Goal: Task Accomplishment & Management: Manage account settings

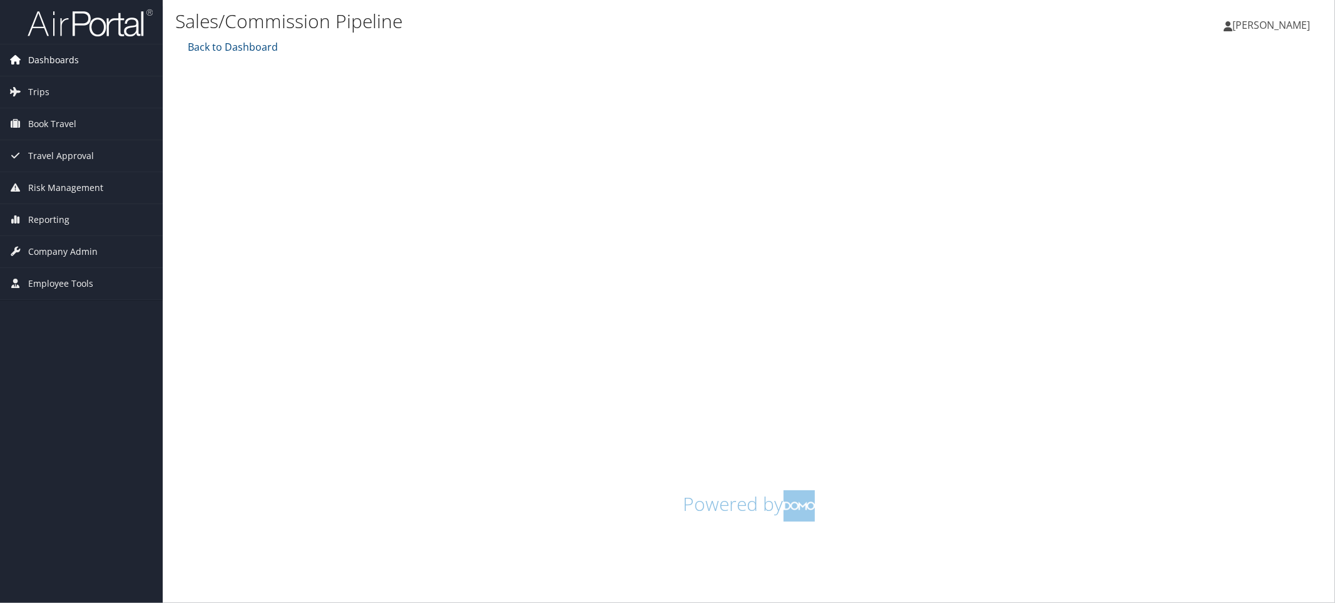
click at [53, 57] on span "Dashboards" at bounding box center [53, 59] width 51 height 31
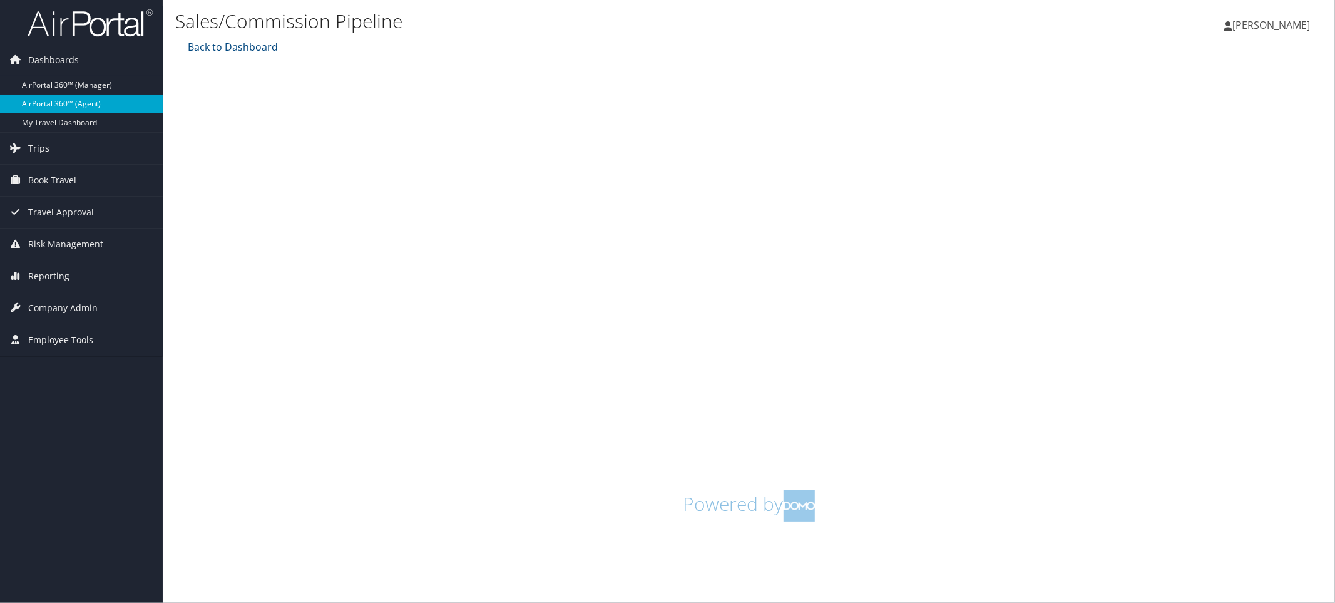
click at [61, 101] on link "AirPortal 360™ (Agent)" at bounding box center [81, 104] width 163 height 19
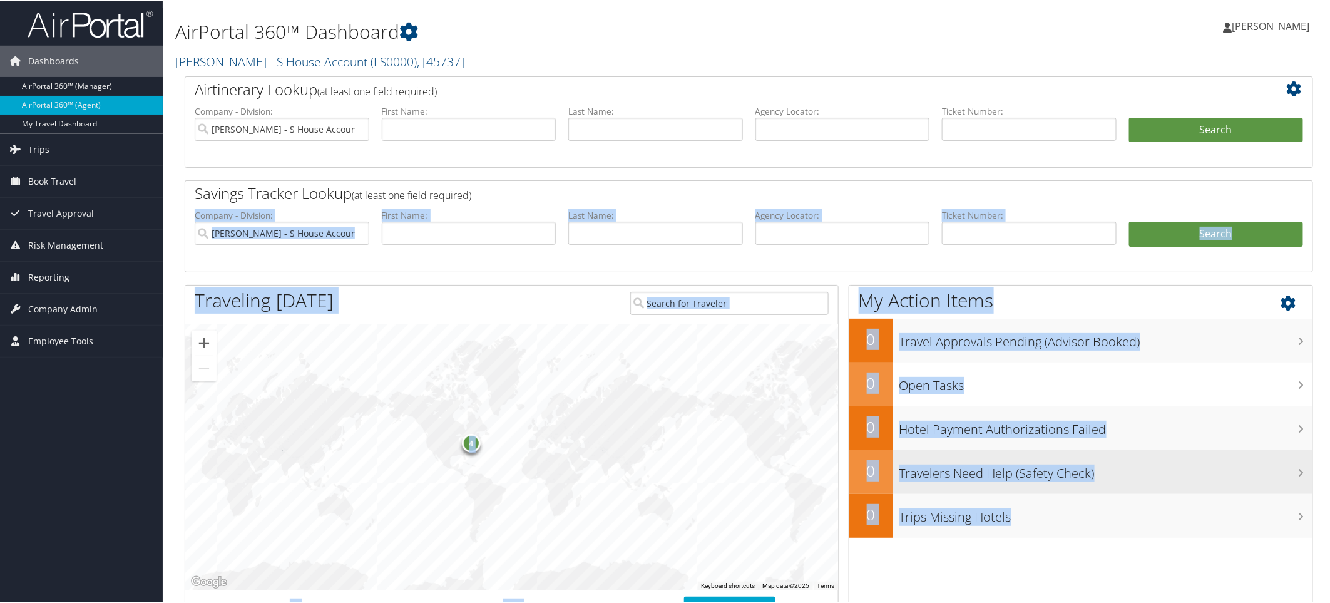
drag, startPoint x: 1330, startPoint y: 193, endPoint x: 1300, endPoint y: 461, distance: 269.6
click at [1300, 536] on div "AirPortal 360™ Dashboard Linda N Smith - S House Account ( LS0000 ) , [ 45737 ]…" at bounding box center [749, 590] width 1173 height 1181
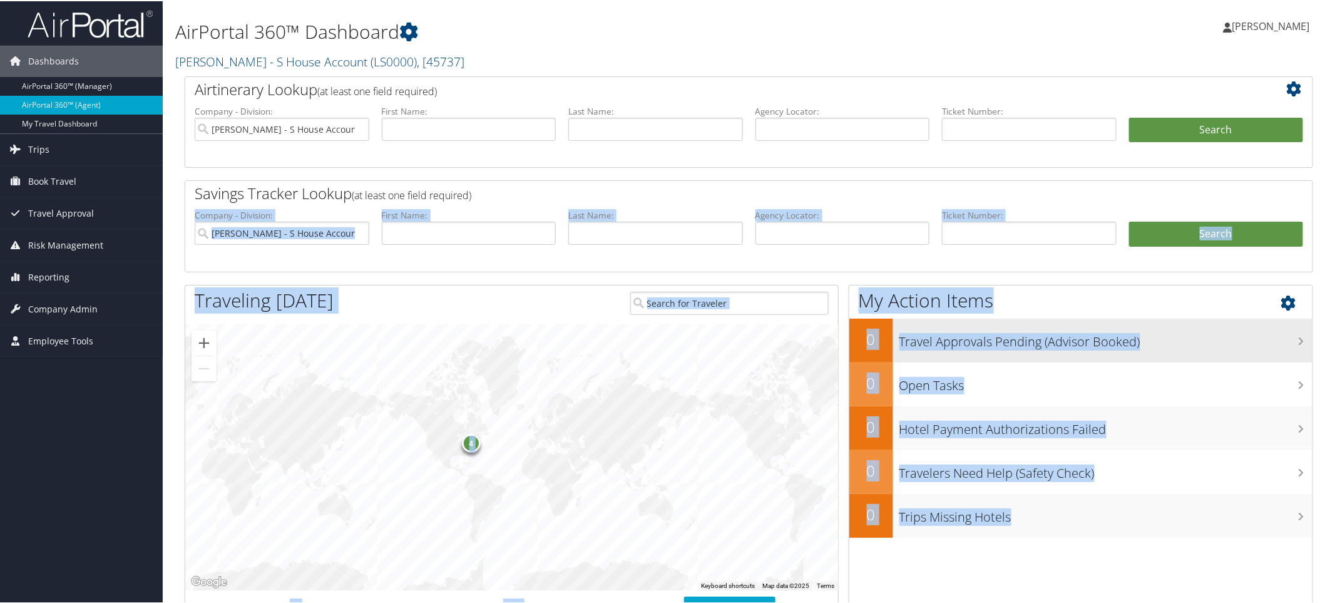
click at [1305, 338] on h3 "Travel Approvals Pending (Advisor Booked)" at bounding box center [1107, 338] width 414 height 24
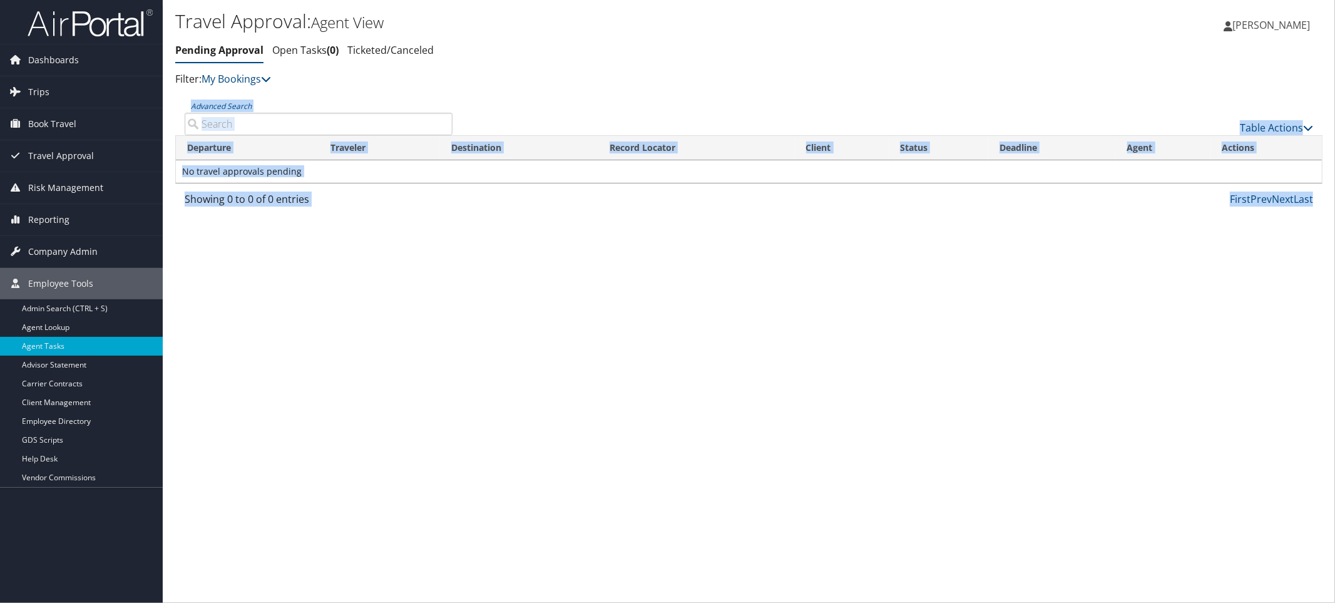
click at [1002, 260] on div "Travel Approval: Agent View Pending Approval Open Tasks 0 Ticketed/Canceled Pen…" at bounding box center [749, 301] width 1173 height 603
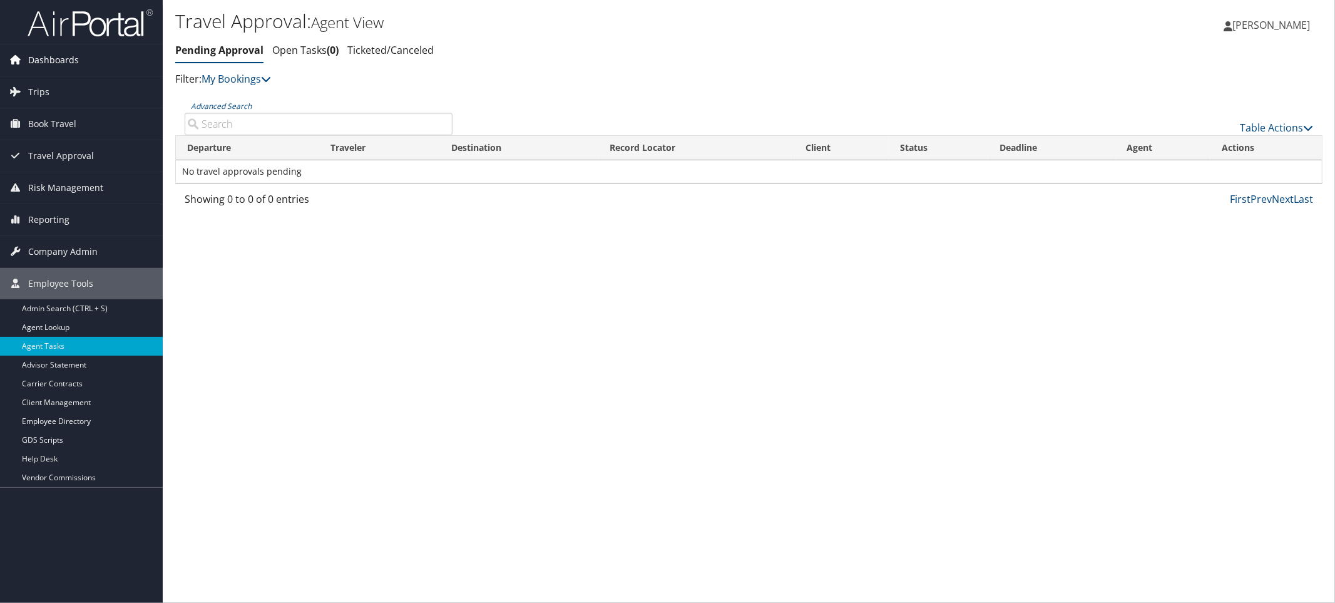
click at [66, 57] on span "Dashboards" at bounding box center [53, 59] width 51 height 31
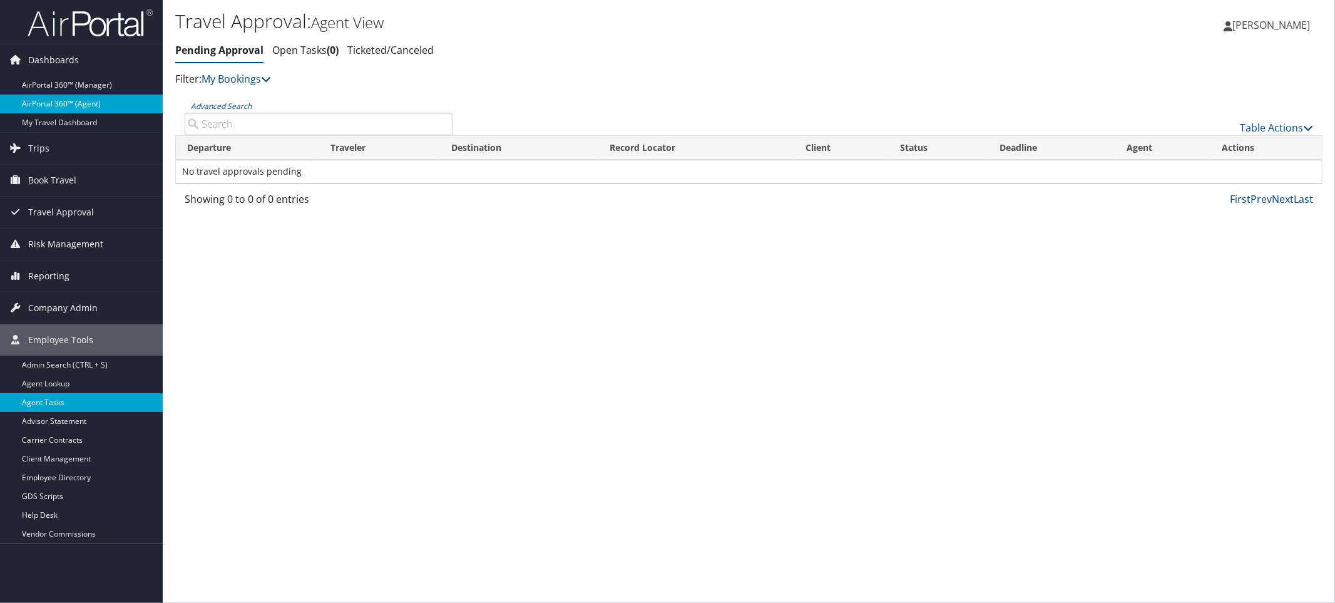
click at [60, 98] on link "AirPortal 360™ (Agent)" at bounding box center [81, 104] width 163 height 19
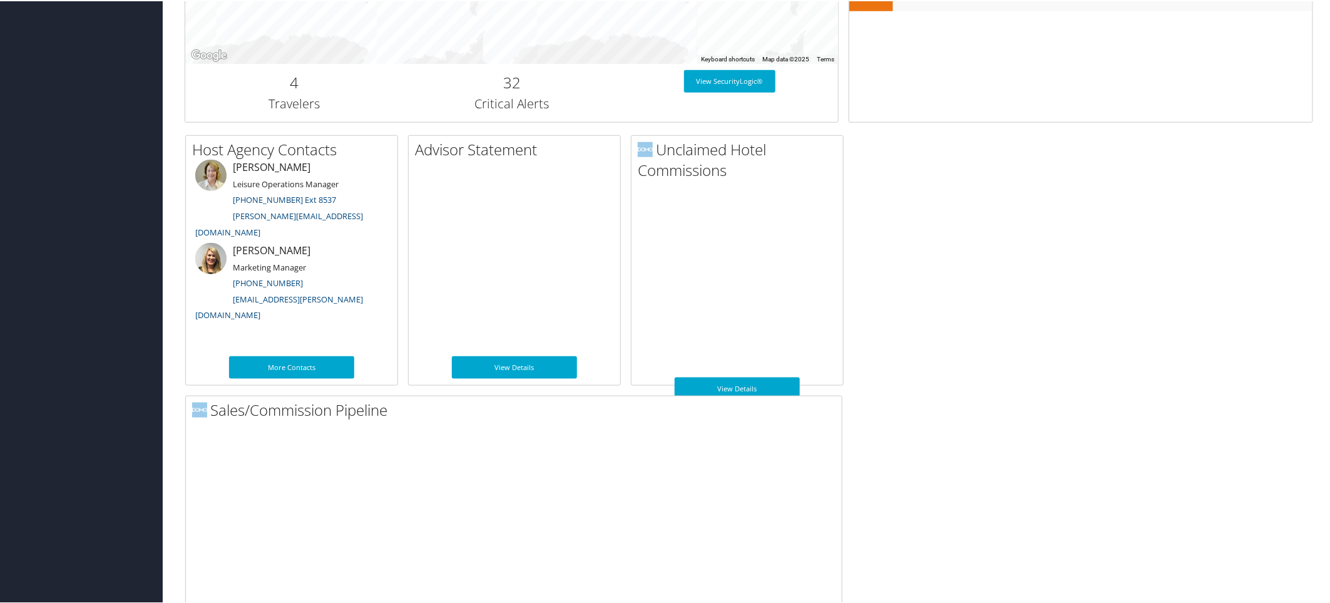
scroll to position [577, 0]
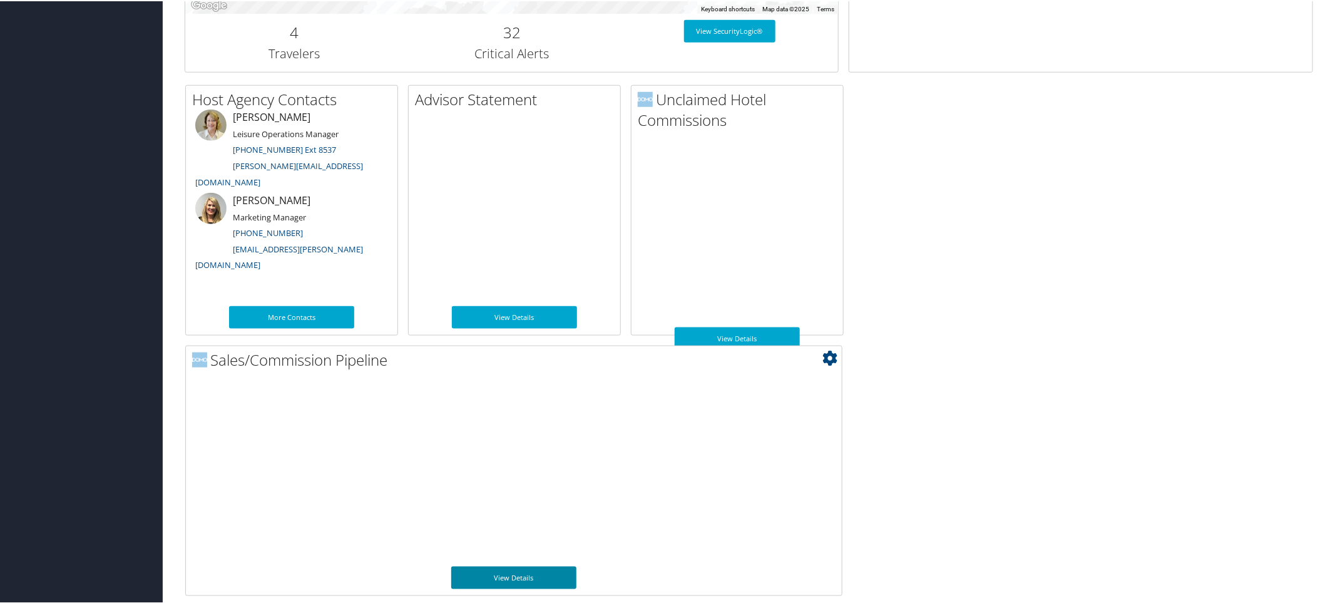
click at [514, 575] on link "View Details" at bounding box center [513, 576] width 125 height 23
